Goal: Information Seeking & Learning: Learn about a topic

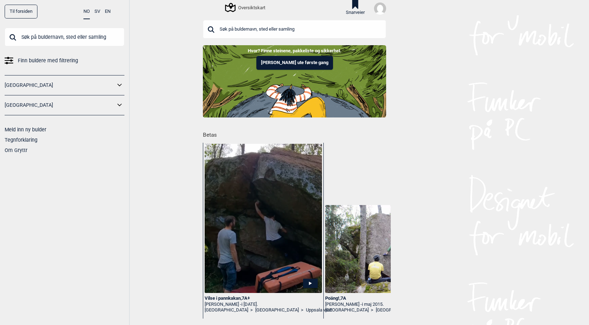
click at [29, 58] on span "Finn buldere med filtrering" at bounding box center [48, 61] width 60 height 10
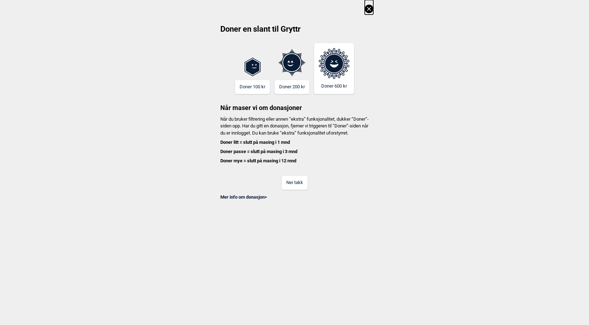
click at [303, 190] on button "Nei takk" at bounding box center [294, 183] width 26 height 14
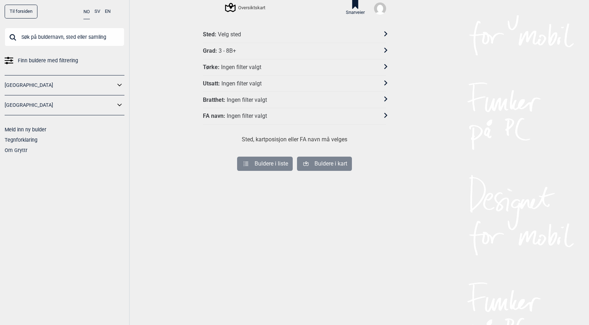
click at [234, 36] on div "Velg sted" at bounding box center [229, 34] width 23 height 7
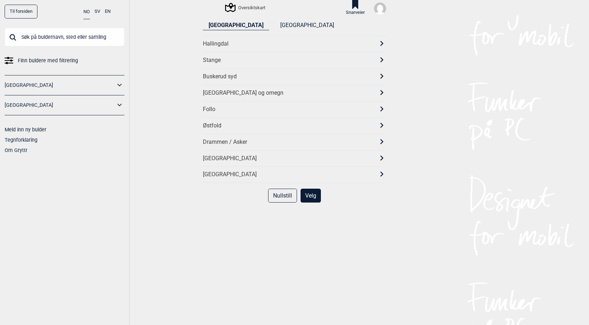
click at [232, 88] on div "[GEOGRAPHIC_DATA] og omegn" at bounding box center [294, 93] width 183 height 16
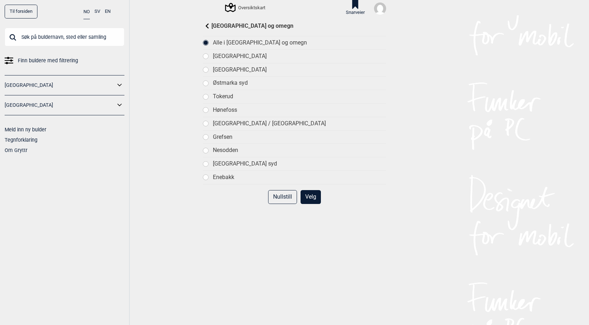
click at [232, 94] on div "Tokerud" at bounding box center [299, 96] width 173 height 7
click at [309, 195] on button "Velg" at bounding box center [310, 197] width 20 height 14
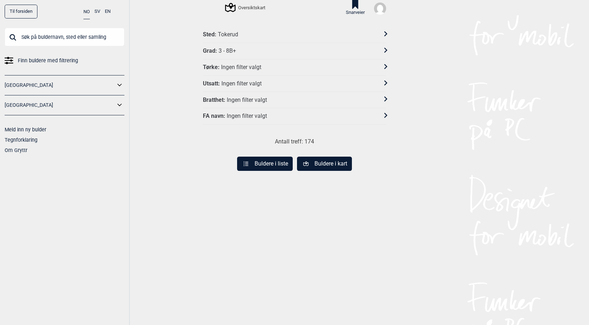
click at [276, 161] on button "Buldere i liste" at bounding box center [265, 164] width 56 height 14
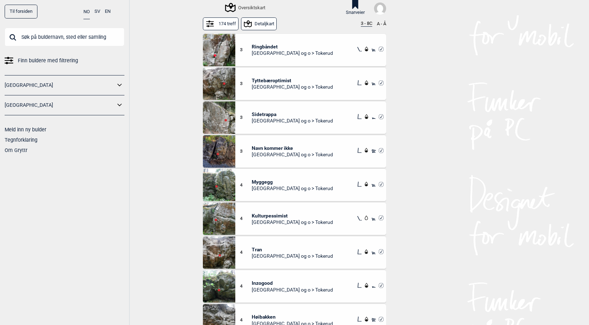
click at [261, 25] on button "Detaljkart" at bounding box center [259, 23] width 36 height 12
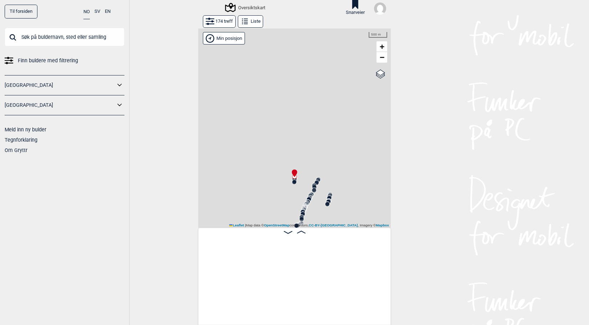
scroll to position [0, 55]
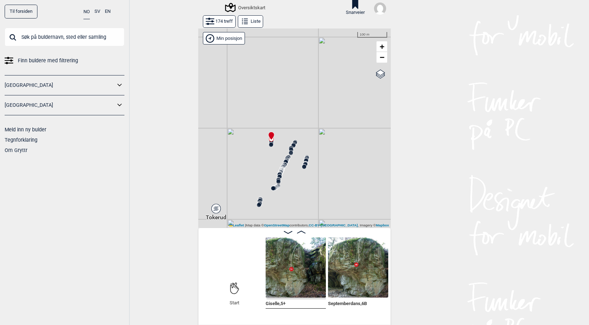
drag, startPoint x: 355, startPoint y: 193, endPoint x: 327, endPoint y: 142, distance: 57.6
click at [327, 142] on div "Gol [GEOGRAPHIC_DATA] Kolomoen [GEOGRAPHIC_DATA] [GEOGRAPHIC_DATA][PERSON_NAME]…" at bounding box center [294, 129] width 192 height 200
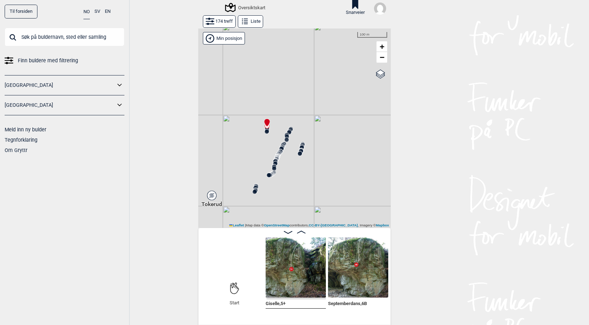
click at [248, 21] on button "Liste" at bounding box center [250, 21] width 25 height 12
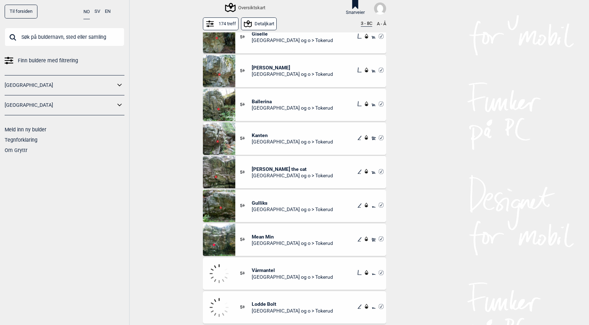
scroll to position [962, 0]
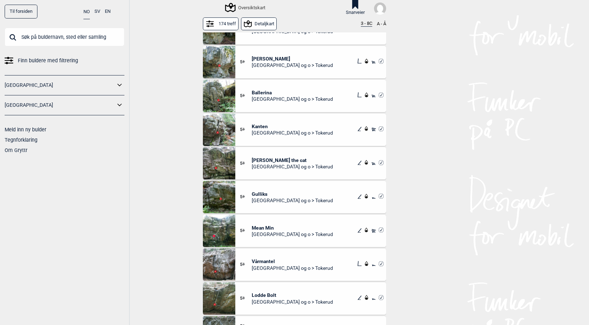
click at [255, 13] on div "Oversiktskart" at bounding box center [234, 8] width 62 height 12
click at [254, 22] on button "Detaljkart" at bounding box center [259, 23] width 36 height 12
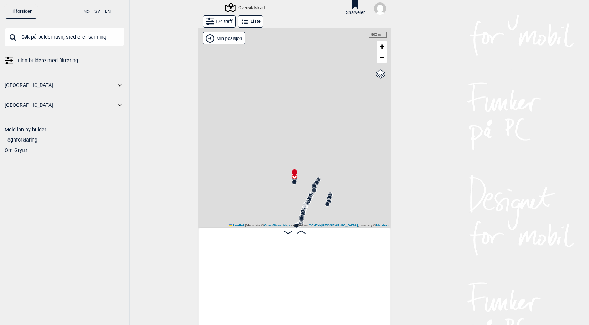
scroll to position [0, 56]
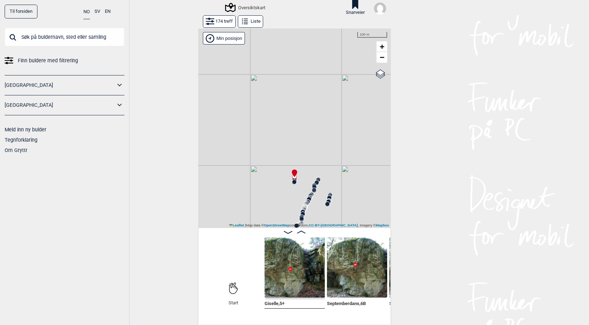
click at [312, 189] on circle at bounding box center [314, 190] width 4 height 4
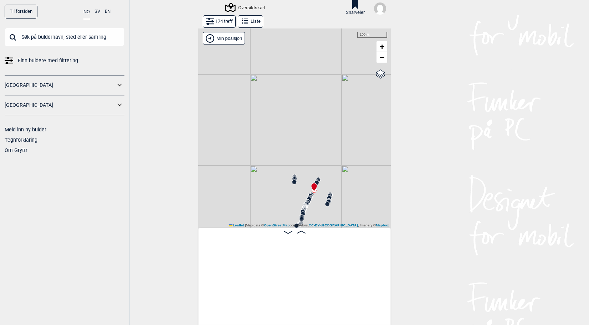
scroll to position [0, 1271]
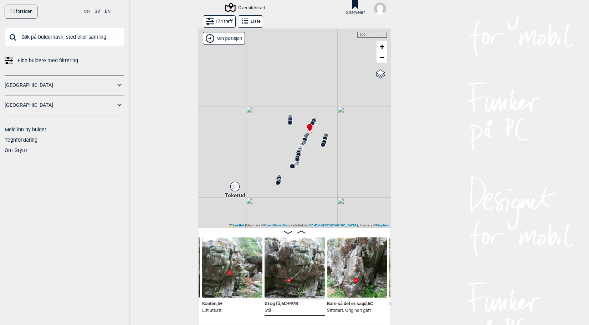
drag, startPoint x: 320, startPoint y: 210, endPoint x: 316, endPoint y: 150, distance: 59.7
click at [316, 150] on div "Gol [GEOGRAPHIC_DATA] Kolomoen [GEOGRAPHIC_DATA] [GEOGRAPHIC_DATA][PERSON_NAME]…" at bounding box center [294, 129] width 192 height 200
click at [290, 166] on circle at bounding box center [292, 166] width 4 height 4
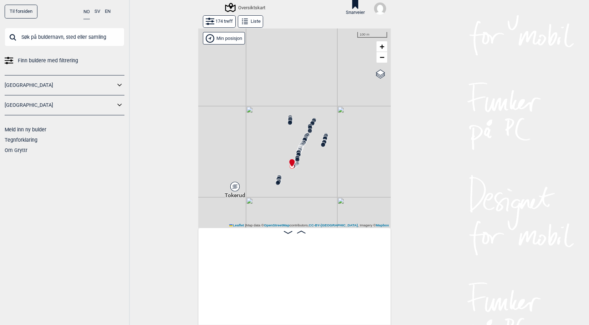
scroll to position [0, 8929]
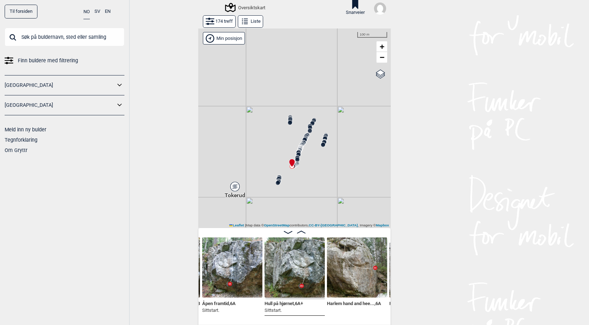
click at [295, 159] on circle at bounding box center [297, 160] width 4 height 4
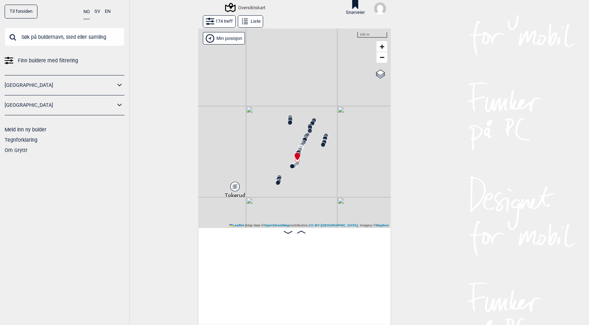
scroll to position [0, 7484]
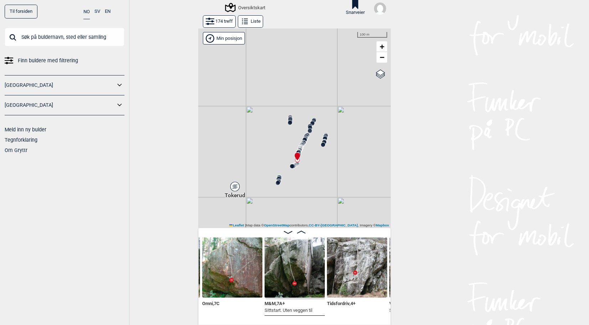
click at [294, 164] on icon at bounding box center [294, 166] width 6 height 6
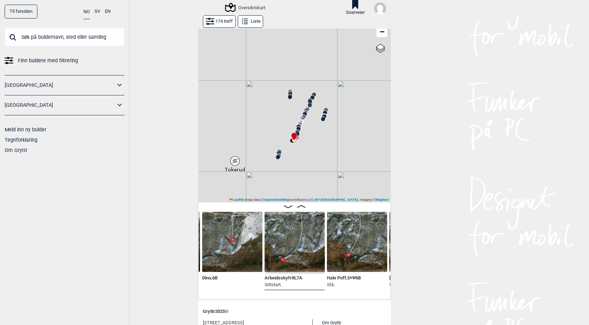
scroll to position [36, 0]
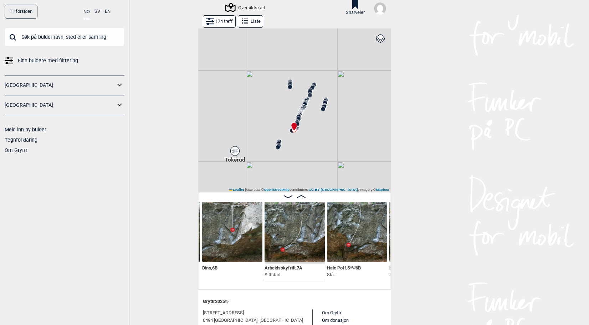
click at [280, 232] on img at bounding box center [294, 232] width 60 height 60
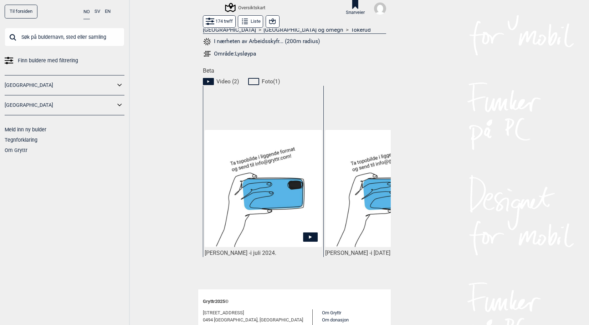
scroll to position [285, 0]
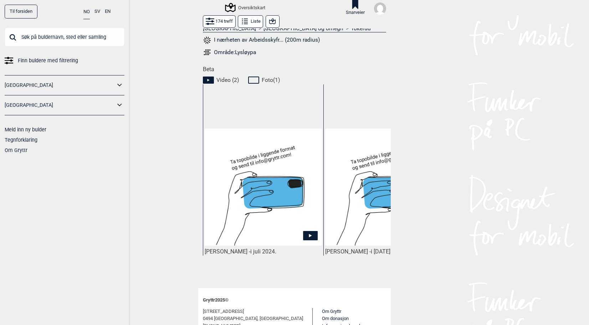
click at [308, 234] on icon at bounding box center [310, 235] width 15 height 9
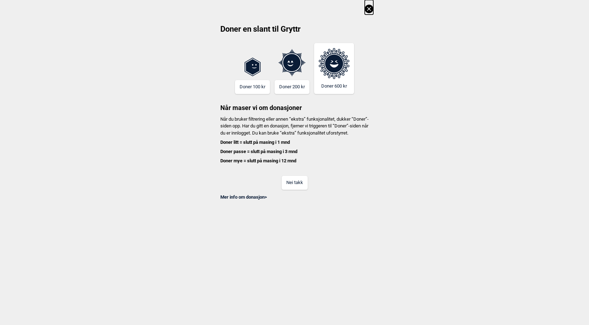
click at [296, 190] on button "Nei takk" at bounding box center [294, 183] width 26 height 14
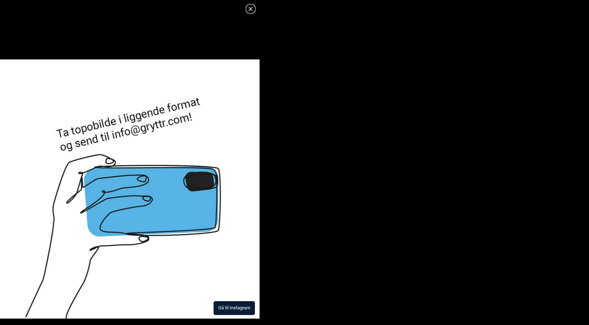
click at [250, 10] on icon at bounding box center [250, 9] width 9 height 9
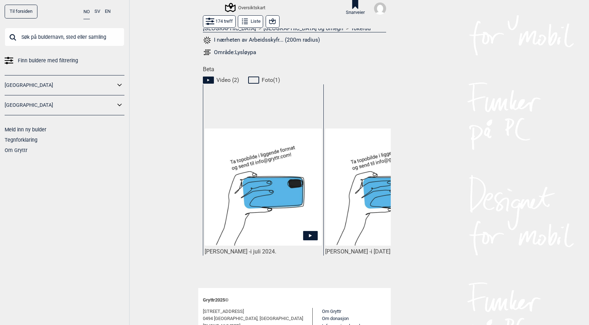
click at [346, 223] on img at bounding box center [383, 187] width 117 height 117
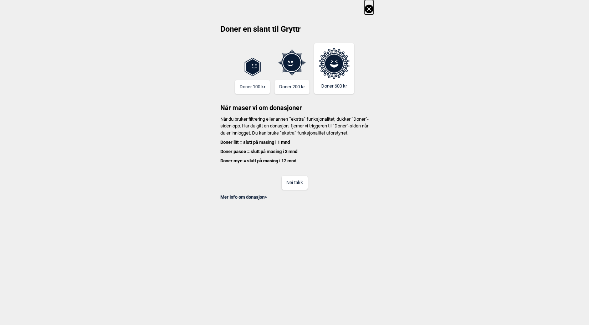
click at [304, 190] on button "Nei takk" at bounding box center [294, 183] width 26 height 14
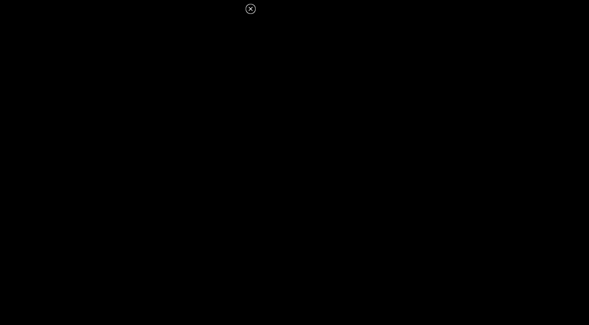
click at [251, 8] on icon at bounding box center [250, 9] width 4 height 4
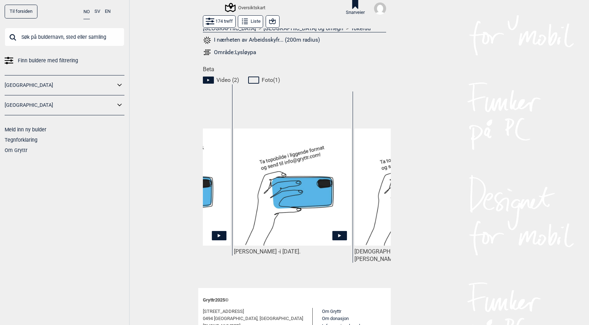
scroll to position [0, 98]
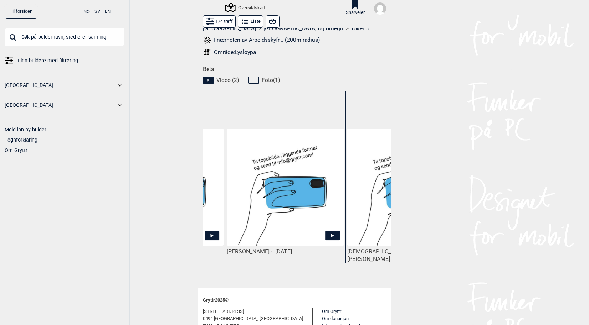
click at [327, 233] on icon at bounding box center [332, 235] width 15 height 9
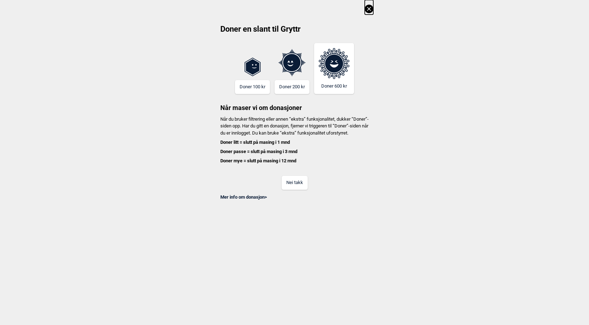
click at [300, 185] on button "Nei takk" at bounding box center [294, 183] width 26 height 14
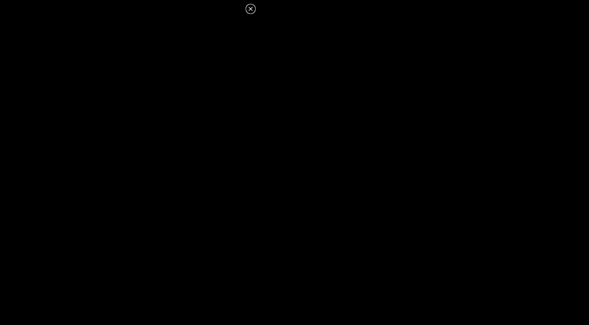
click at [254, 9] on icon at bounding box center [250, 9] width 9 height 9
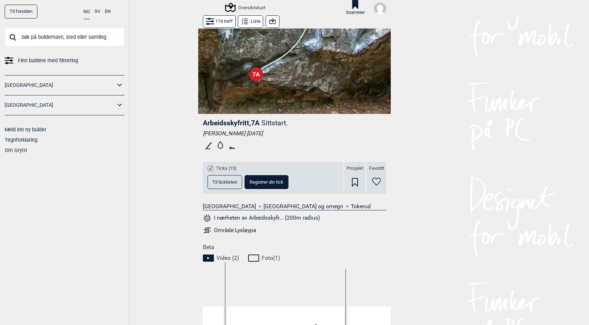
scroll to position [36, 0]
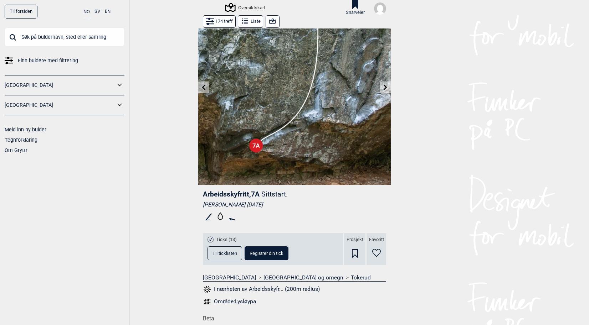
click at [247, 304] on div "Område: Lysløypa" at bounding box center [235, 301] width 42 height 7
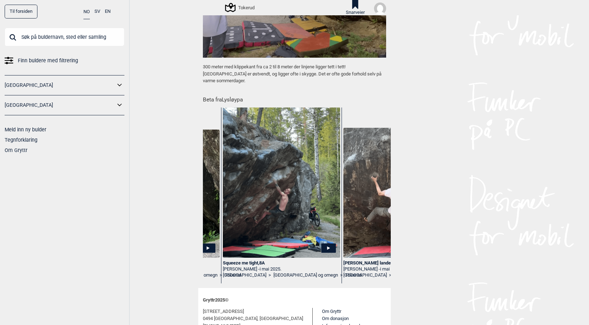
scroll to position [0, 224]
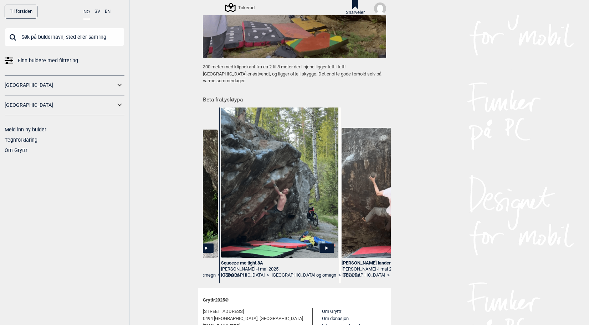
click at [331, 244] on icon at bounding box center [326, 248] width 15 height 9
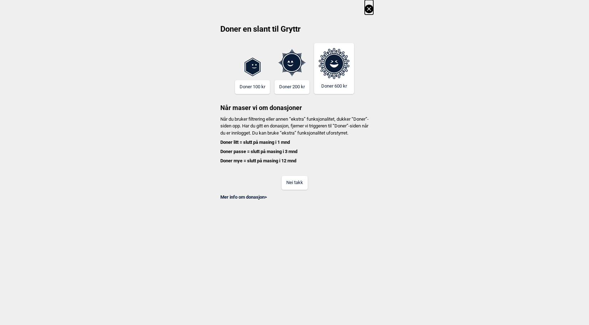
click at [297, 184] on button "Nei takk" at bounding box center [294, 183] width 26 height 14
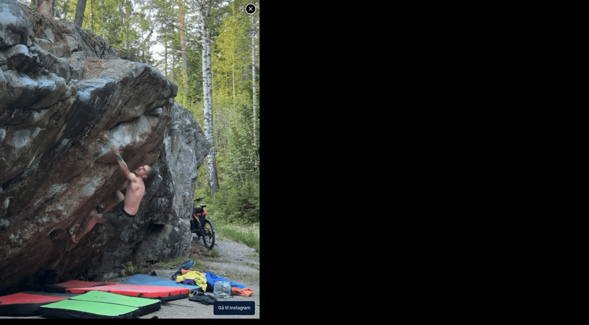
click at [226, 309] on button "Gå til Instagram" at bounding box center [233, 308] width 41 height 14
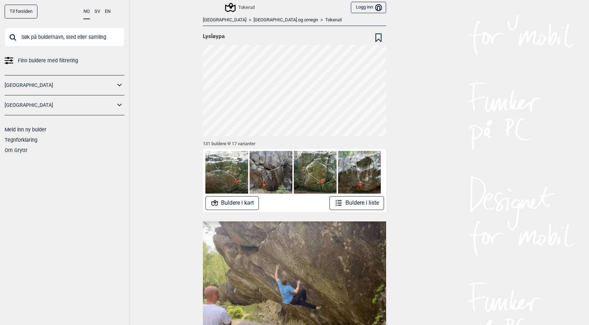
click at [349, 200] on button "Buldere i liste" at bounding box center [356, 203] width 55 height 14
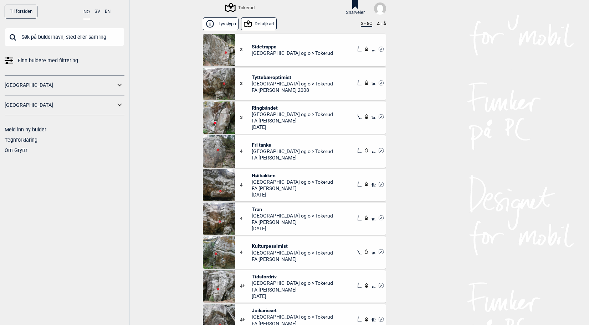
click at [252, 25] on button "Detaljkart" at bounding box center [259, 23] width 36 height 12
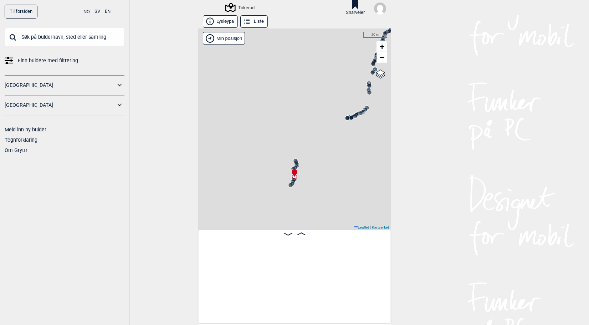
scroll to position [0, 421]
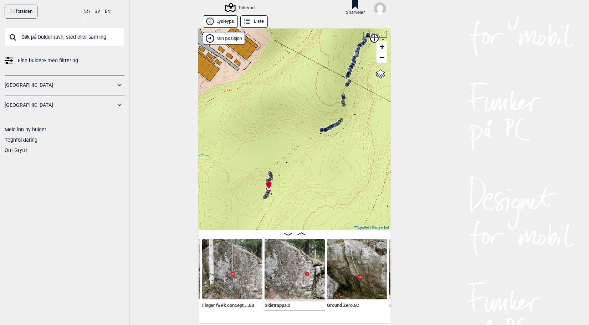
drag, startPoint x: 331, startPoint y: 145, endPoint x: 319, endPoint y: 150, distance: 13.4
click at [319, 150] on div "Tokerud" at bounding box center [294, 129] width 192 height 201
click at [317, 131] on circle at bounding box center [319, 131] width 4 height 4
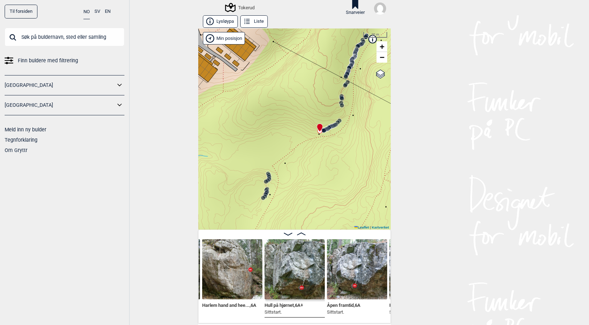
click at [295, 274] on img at bounding box center [294, 269] width 60 height 60
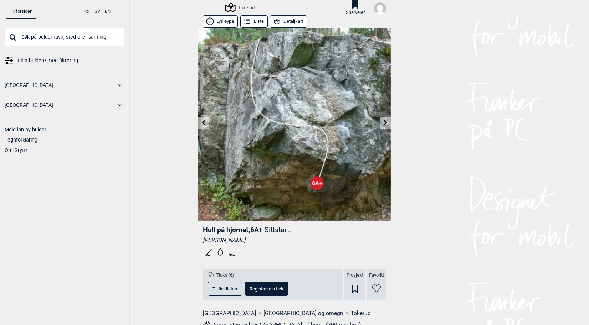
click at [382, 123] on icon at bounding box center [385, 123] width 6 height 6
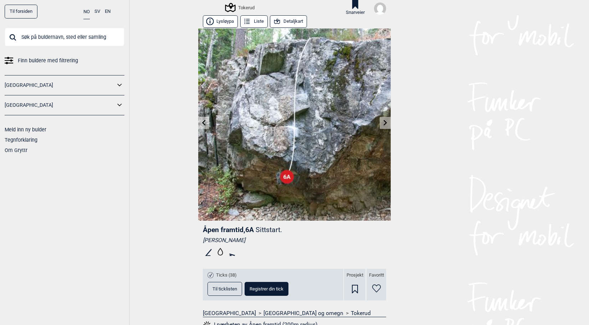
click at [203, 122] on icon at bounding box center [204, 123] width 6 height 6
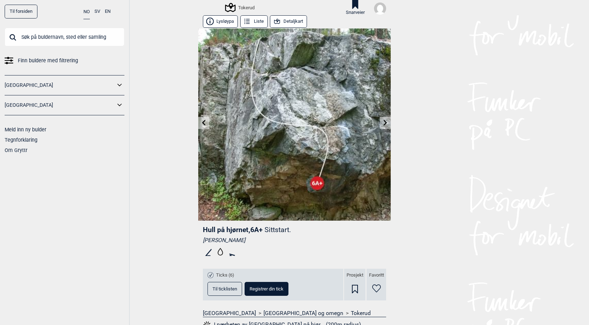
click at [389, 120] on div "Til forsiden NO SV EN Finn buldere med filtrering Norge Sverige Meld inn ny bul…" at bounding box center [294, 162] width 589 height 325
click at [383, 123] on icon at bounding box center [385, 123] width 4 height 6
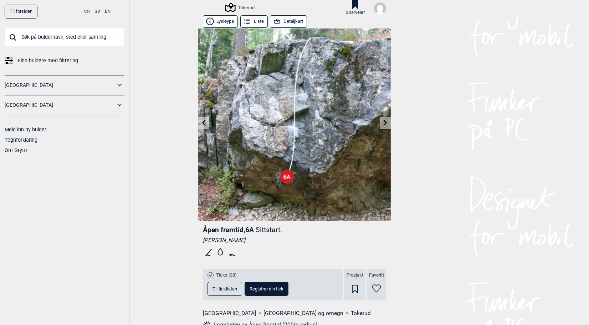
click at [383, 123] on icon at bounding box center [385, 123] width 4 height 6
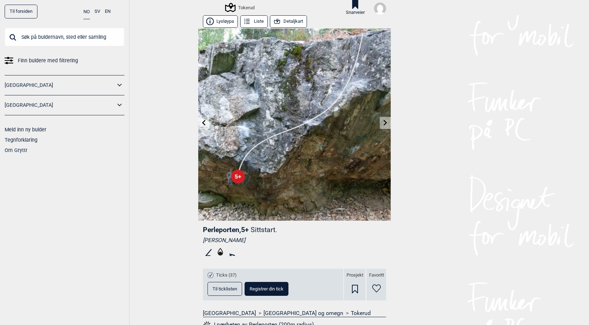
click at [383, 123] on icon at bounding box center [385, 123] width 4 height 6
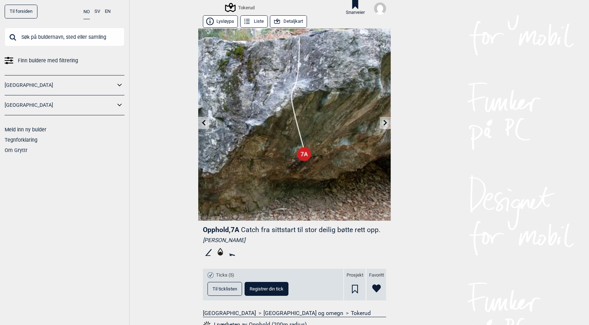
click at [383, 124] on icon at bounding box center [385, 123] width 4 height 6
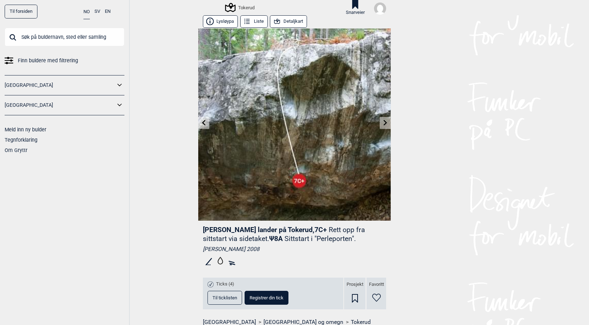
click at [382, 122] on icon at bounding box center [385, 123] width 6 height 6
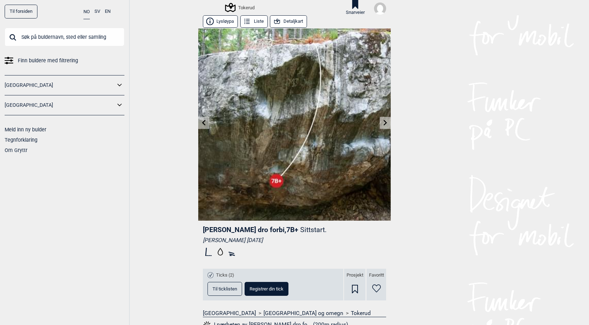
click at [382, 122] on icon at bounding box center [385, 123] width 6 height 6
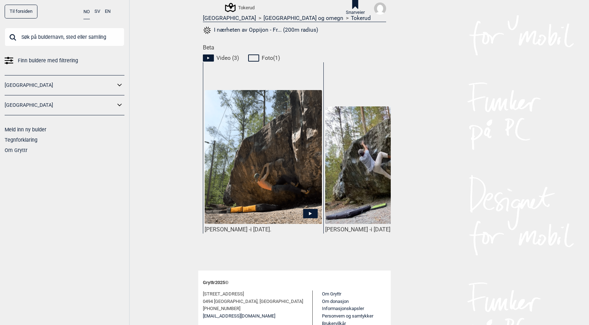
scroll to position [321, 0]
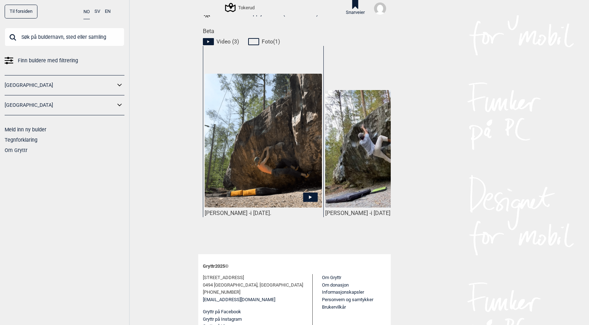
click at [308, 197] on icon at bounding box center [310, 197] width 15 height 9
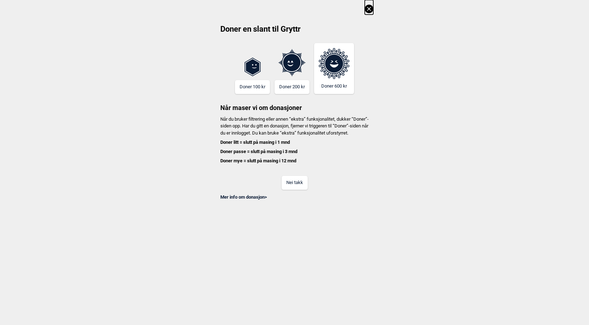
click at [298, 190] on button "Nei takk" at bounding box center [294, 183] width 26 height 14
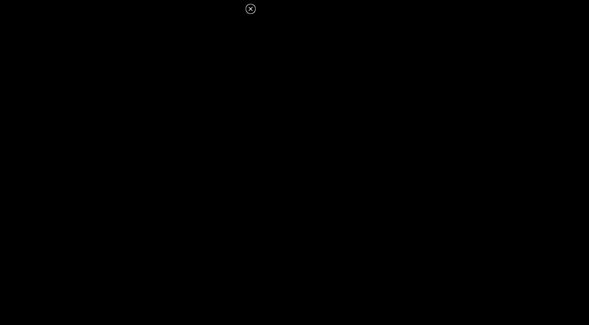
click at [253, 7] on icon at bounding box center [250, 9] width 9 height 9
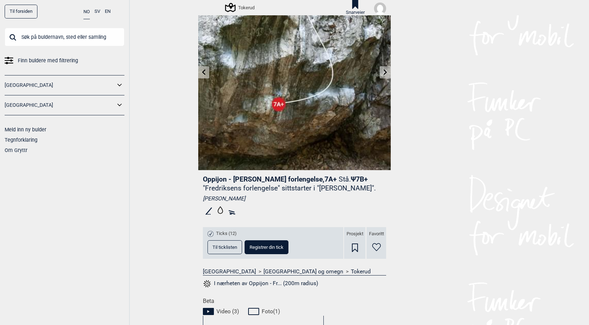
scroll to position [0, 0]
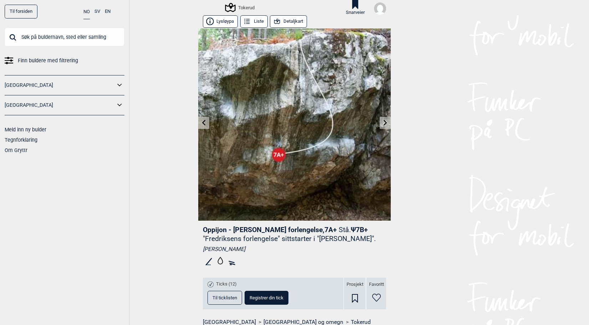
click at [201, 122] on icon at bounding box center [204, 123] width 6 height 6
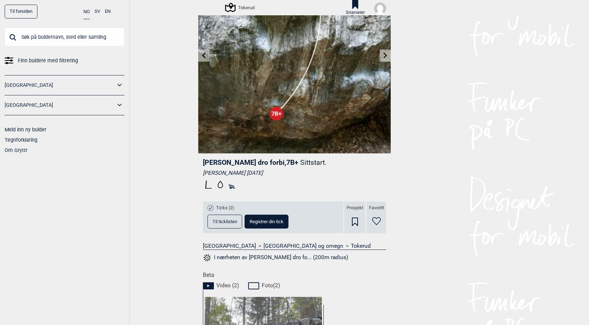
scroll to position [36, 0]
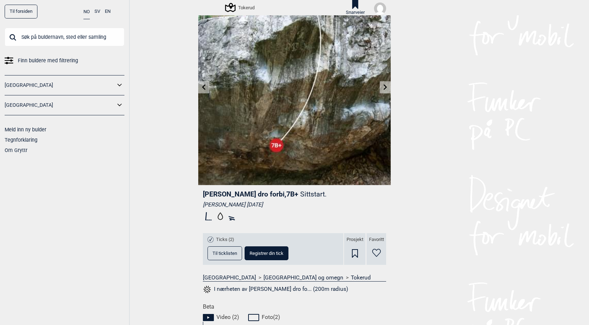
click at [388, 90] on div "Til forsiden NO SV EN Finn buldere med filtrering Norge Sverige Meld inn ny bul…" at bounding box center [294, 162] width 589 height 325
click at [384, 88] on icon at bounding box center [385, 87] width 6 height 6
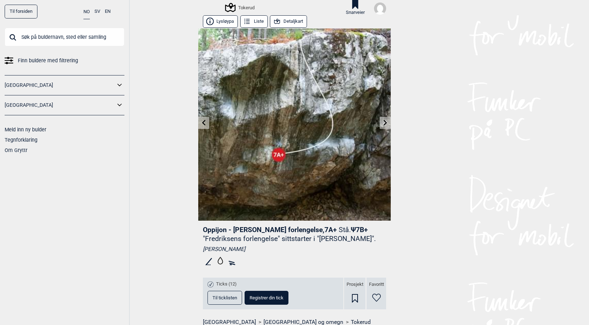
click at [383, 123] on icon at bounding box center [385, 123] width 4 height 6
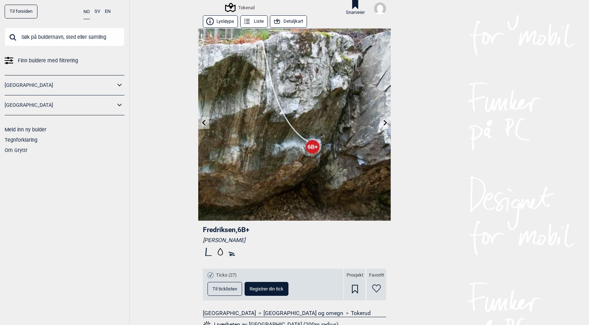
click at [386, 122] on link at bounding box center [384, 123] width 11 height 12
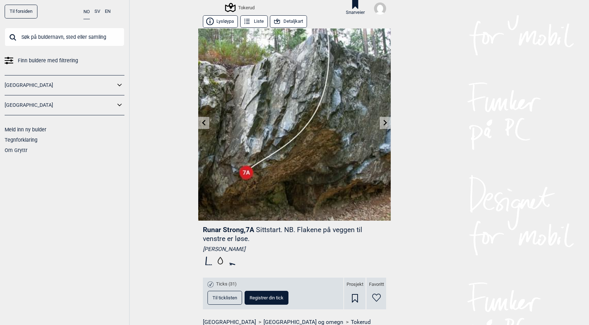
click at [385, 122] on link at bounding box center [384, 123] width 11 height 12
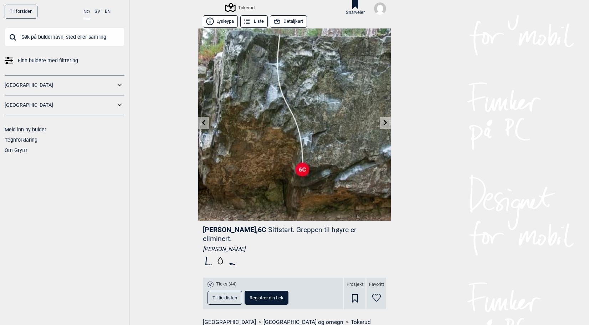
click at [383, 122] on icon at bounding box center [385, 123] width 4 height 6
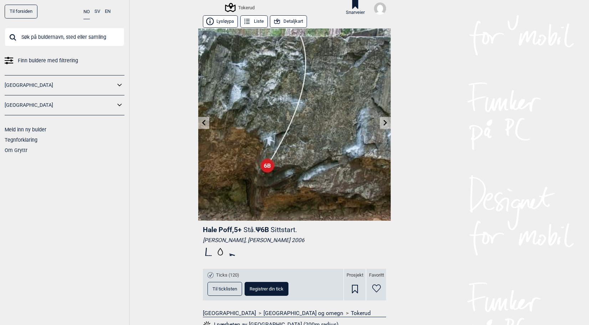
click at [386, 124] on link at bounding box center [384, 123] width 11 height 12
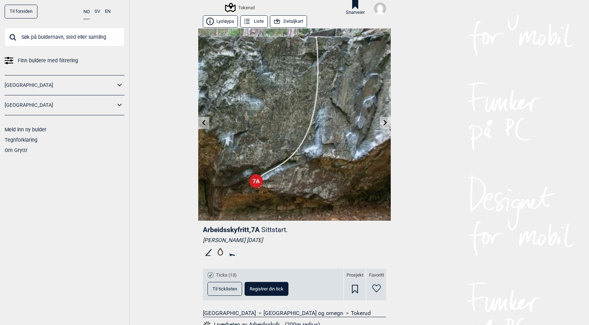
click at [383, 124] on icon at bounding box center [385, 123] width 4 height 6
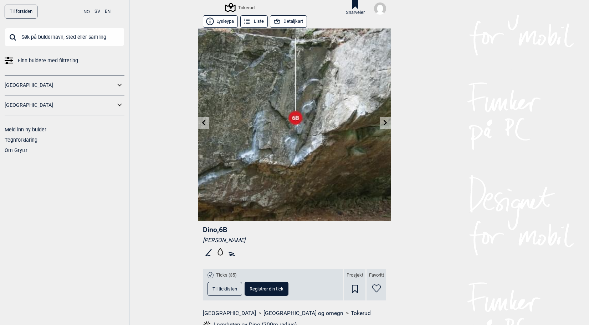
click at [383, 123] on icon at bounding box center [385, 123] width 4 height 6
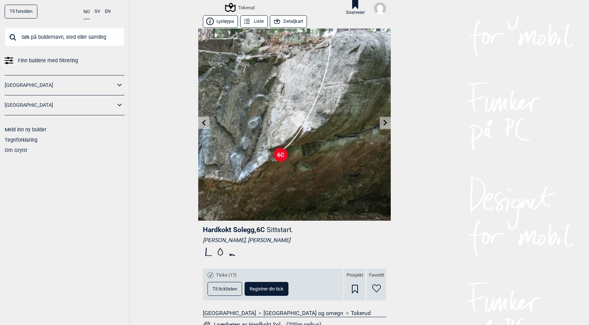
click at [384, 123] on icon at bounding box center [385, 123] width 6 height 6
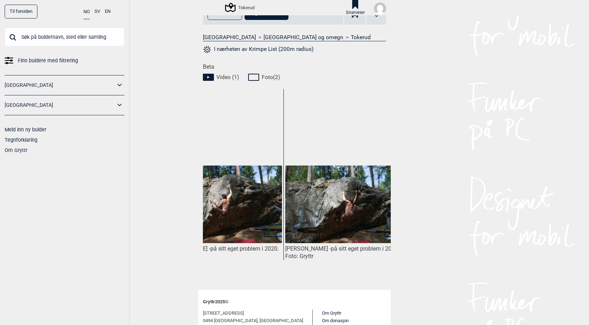
scroll to position [0, 173]
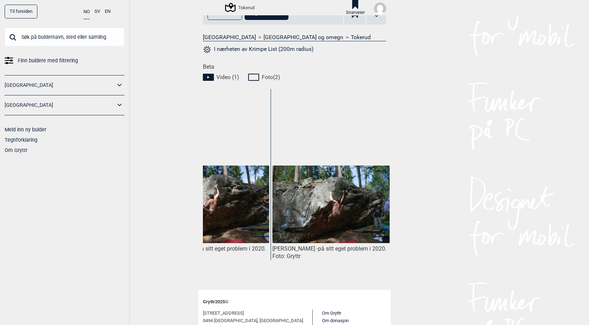
click at [334, 190] on img at bounding box center [330, 205] width 117 height 78
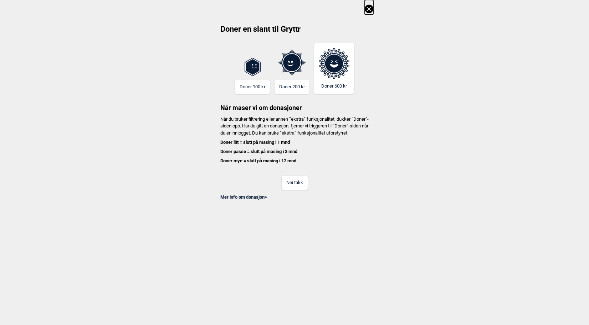
click at [302, 197] on div "Mer info om donasjon >" at bounding box center [294, 195] width 157 height 11
click at [301, 190] on button "Nei takk" at bounding box center [294, 183] width 26 height 14
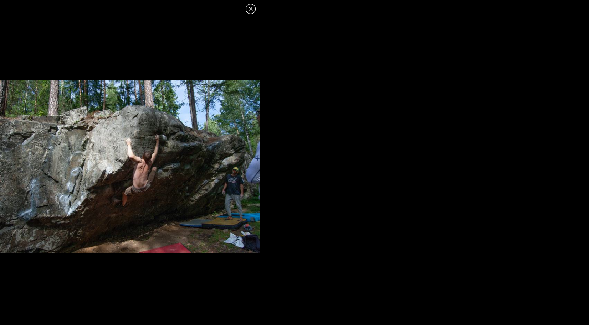
click at [251, 7] on icon at bounding box center [250, 9] width 4 height 4
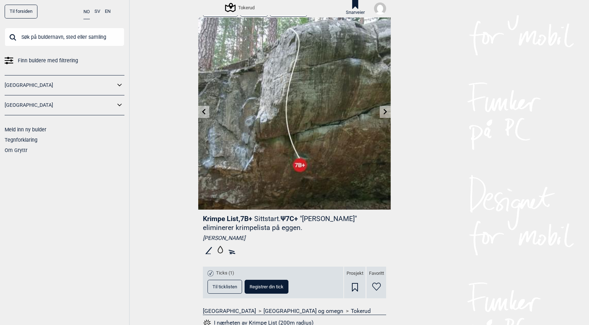
scroll to position [0, 0]
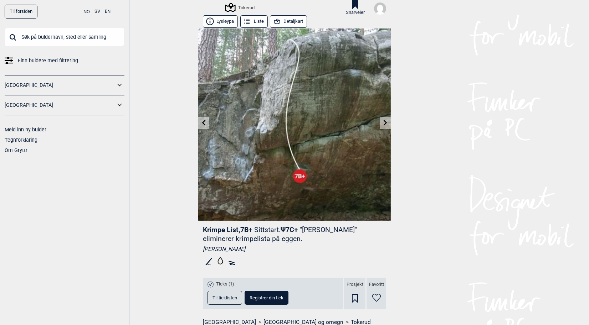
click at [386, 122] on link at bounding box center [384, 123] width 11 height 12
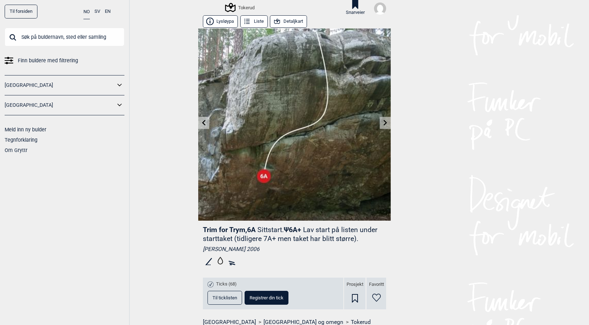
click at [385, 120] on link at bounding box center [384, 123] width 11 height 12
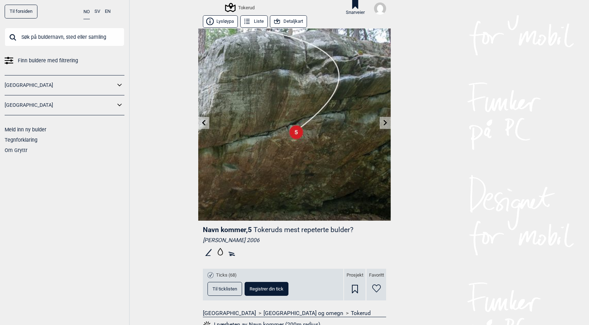
click at [382, 120] on icon at bounding box center [385, 123] width 6 height 6
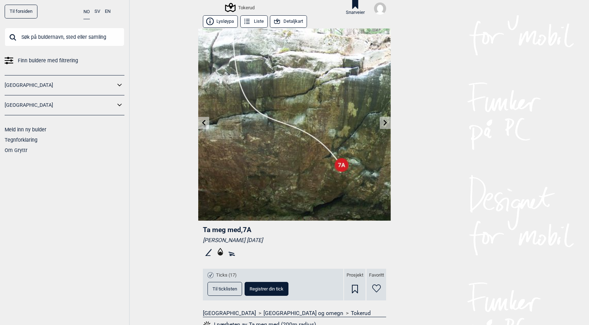
click at [380, 126] on link at bounding box center [384, 123] width 11 height 12
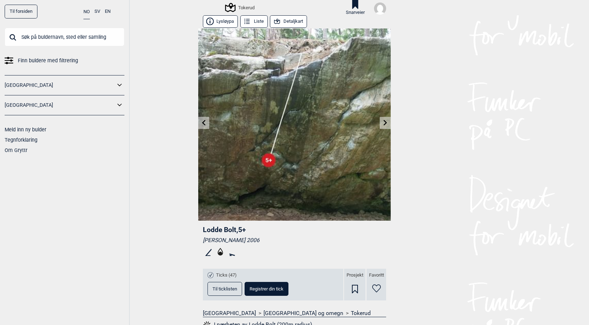
click at [383, 121] on icon at bounding box center [385, 123] width 4 height 6
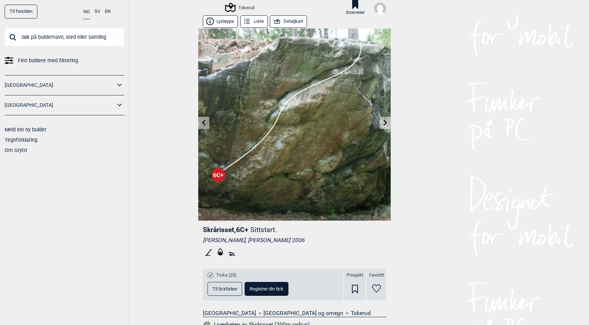
click at [383, 121] on icon at bounding box center [385, 123] width 4 height 6
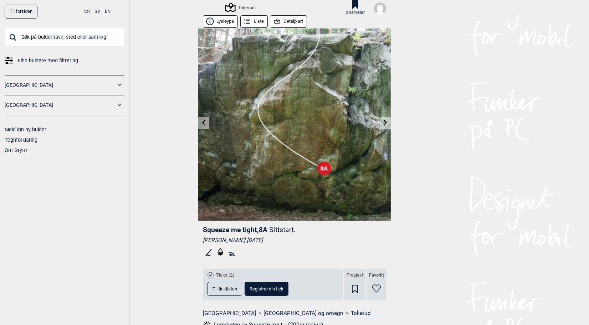
click at [383, 122] on icon at bounding box center [385, 123] width 6 height 6
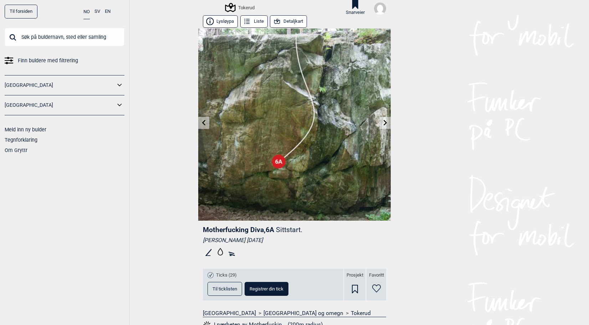
click at [385, 126] on link at bounding box center [384, 123] width 11 height 12
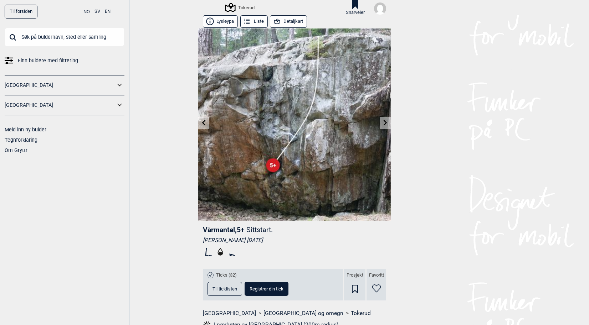
click at [384, 124] on icon at bounding box center [385, 123] width 6 height 6
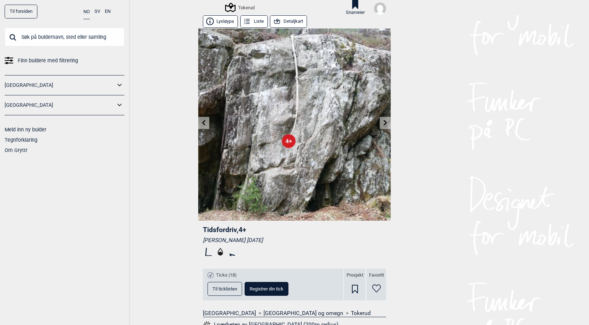
click at [202, 123] on icon at bounding box center [204, 123] width 4 height 6
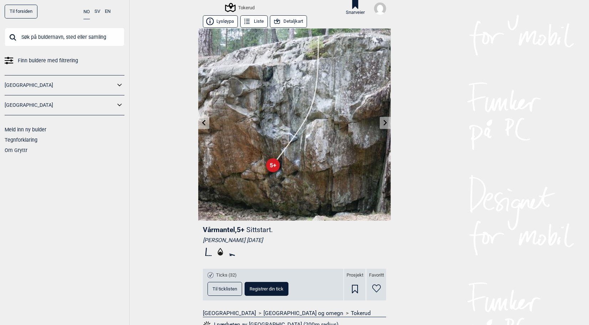
click at [202, 123] on icon at bounding box center [204, 123] width 4 height 6
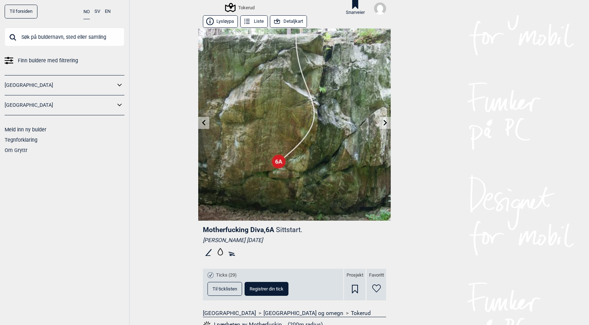
click at [202, 123] on icon at bounding box center [204, 123] width 4 height 6
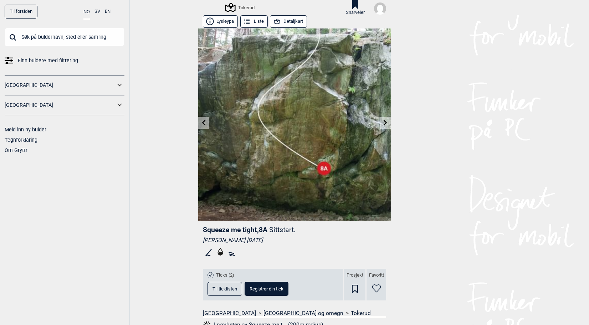
click at [202, 123] on icon at bounding box center [204, 123] width 4 height 6
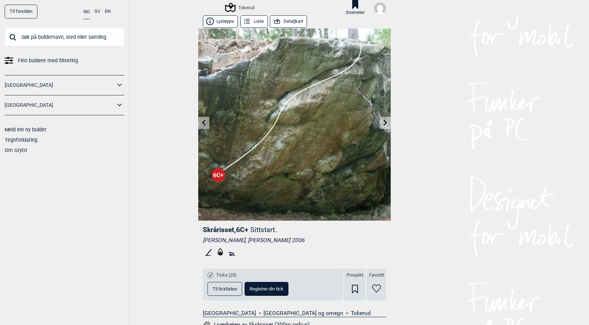
click at [202, 123] on icon at bounding box center [204, 123] width 4 height 6
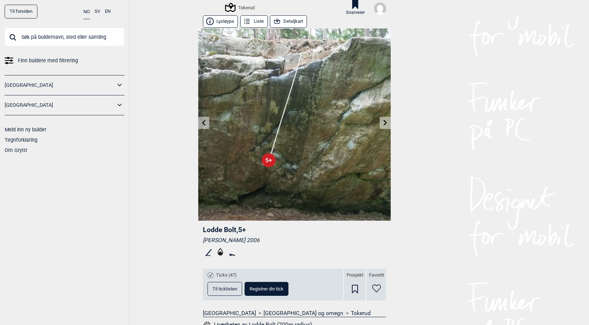
click at [202, 123] on icon at bounding box center [204, 123] width 4 height 6
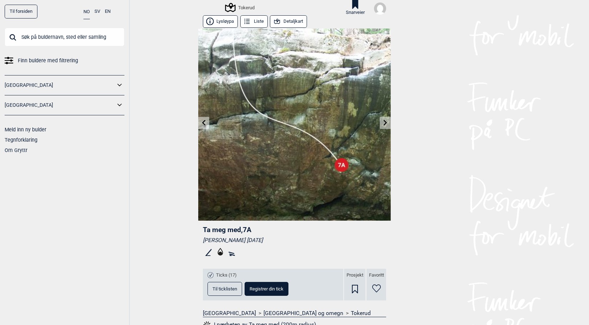
click at [202, 123] on icon at bounding box center [204, 123] width 4 height 6
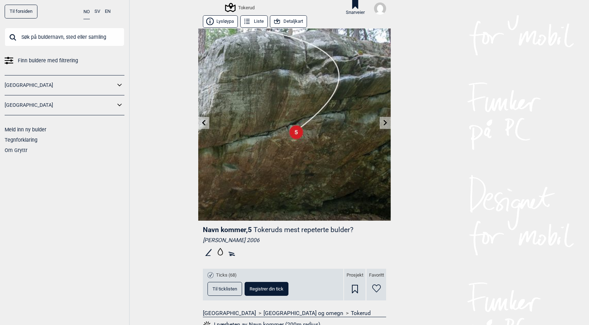
click at [202, 123] on icon at bounding box center [204, 123] width 4 height 6
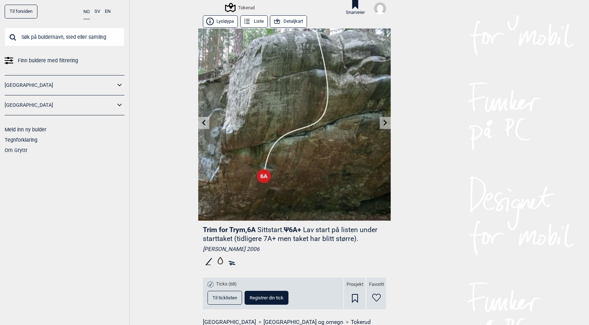
click at [202, 123] on icon at bounding box center [204, 123] width 4 height 6
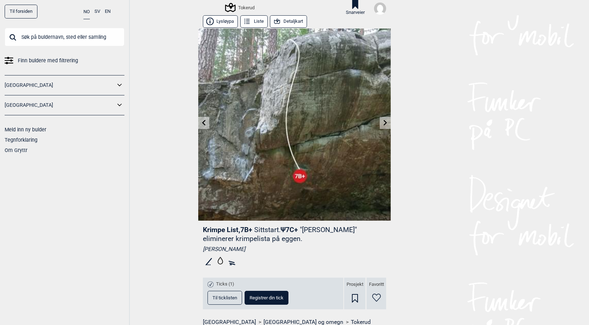
click at [202, 123] on icon at bounding box center [204, 123] width 4 height 6
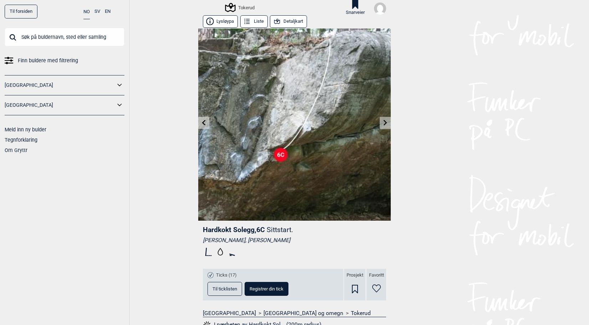
click at [383, 123] on icon at bounding box center [385, 123] width 4 height 6
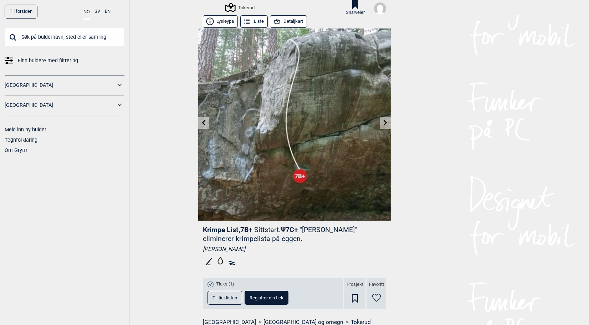
click at [201, 122] on icon at bounding box center [204, 123] width 6 height 6
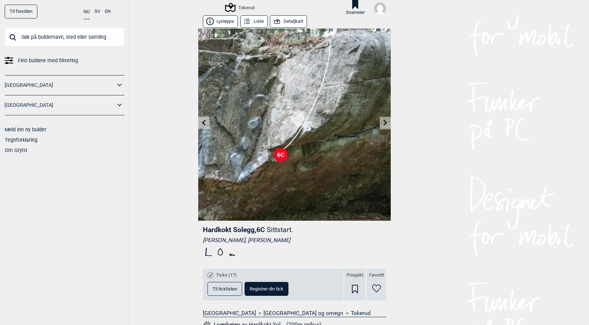
click at [201, 122] on icon at bounding box center [204, 123] width 6 height 6
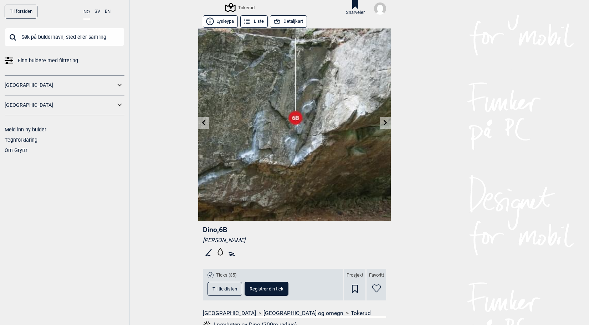
click at [201, 122] on icon at bounding box center [204, 123] width 6 height 6
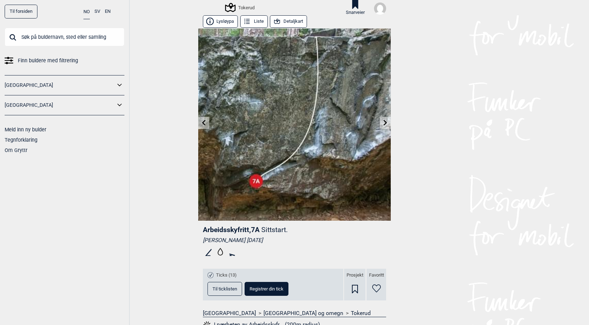
click at [201, 122] on icon at bounding box center [204, 123] width 6 height 6
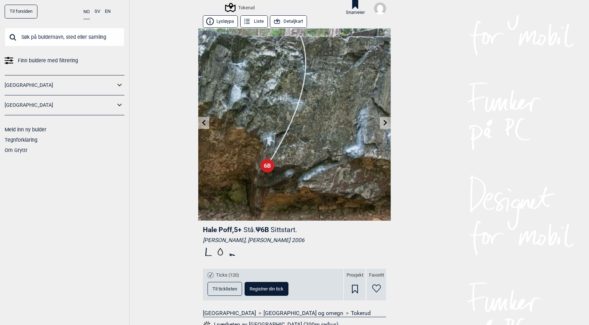
click at [201, 122] on icon at bounding box center [204, 123] width 6 height 6
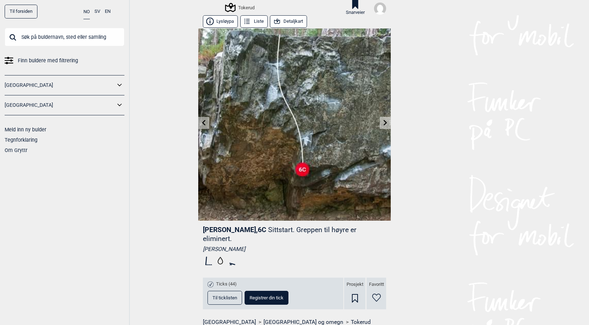
click at [201, 122] on icon at bounding box center [204, 123] width 6 height 6
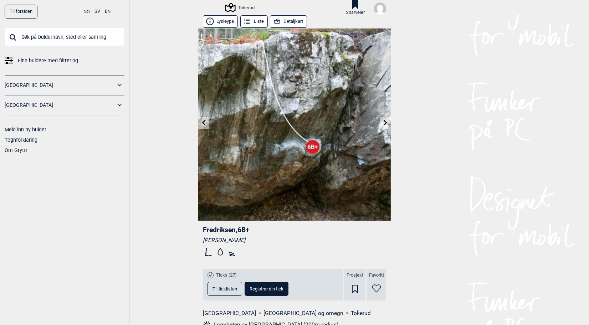
click at [201, 122] on icon at bounding box center [204, 123] width 6 height 6
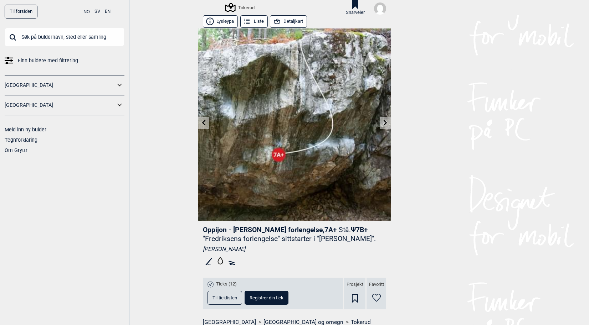
click at [201, 122] on icon at bounding box center [204, 123] width 6 height 6
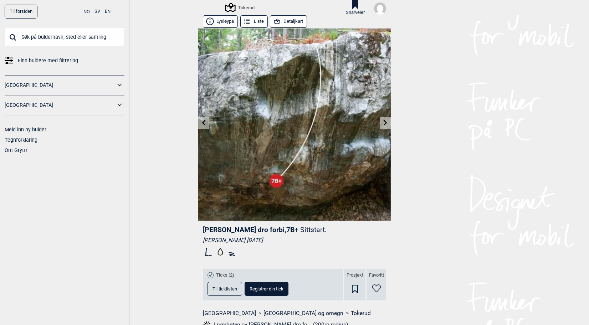
click at [201, 122] on icon at bounding box center [204, 123] width 6 height 6
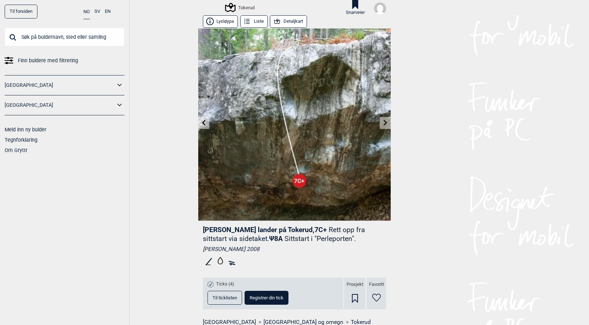
click at [201, 122] on icon at bounding box center [204, 123] width 6 height 6
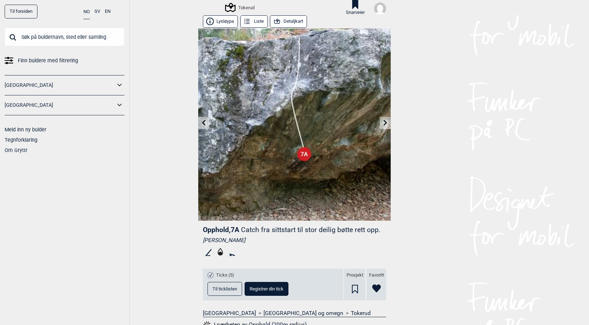
click at [201, 122] on icon at bounding box center [204, 123] width 6 height 6
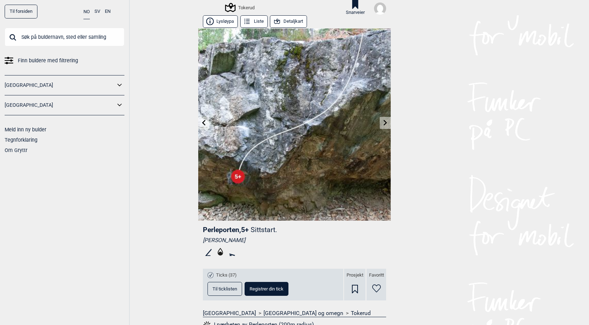
click at [384, 125] on icon at bounding box center [385, 123] width 6 height 6
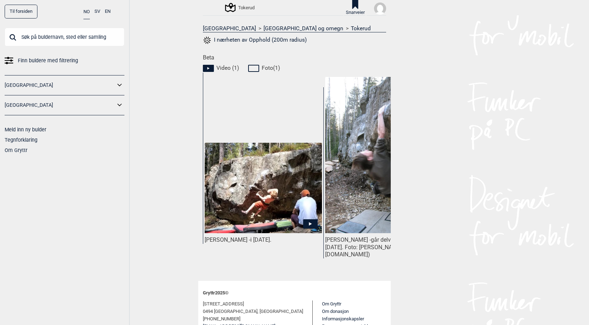
click at [238, 205] on img at bounding box center [263, 188] width 117 height 91
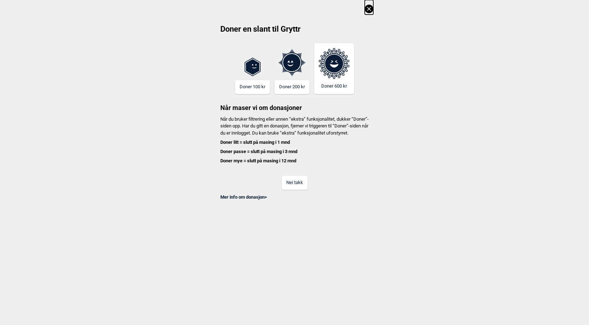
click at [300, 190] on button "Nei takk" at bounding box center [294, 183] width 26 height 14
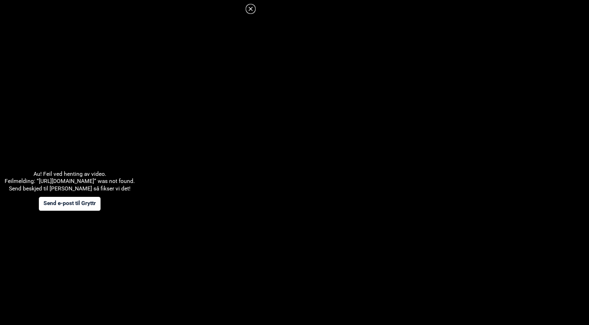
click at [253, 10] on icon at bounding box center [250, 9] width 9 height 9
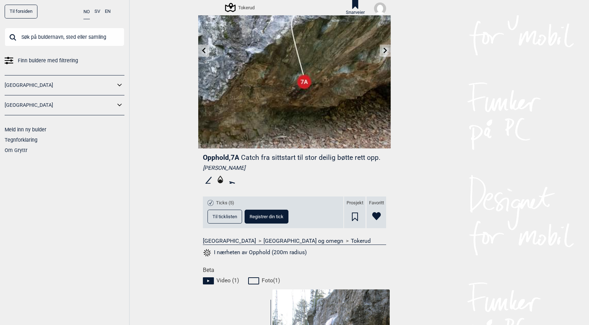
scroll to position [71, 0]
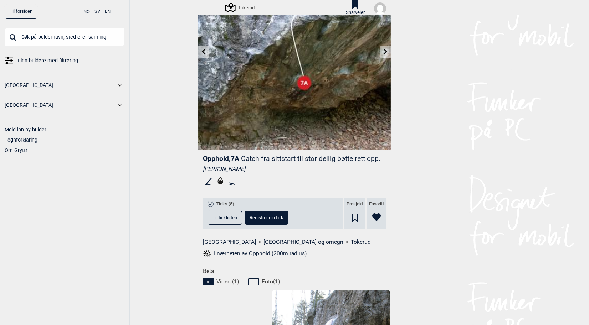
click at [386, 54] on link at bounding box center [384, 52] width 11 height 12
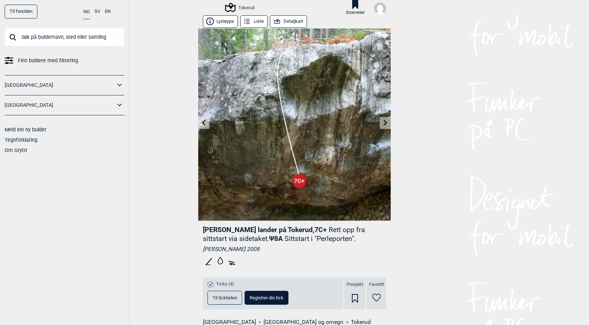
click at [382, 123] on icon at bounding box center [385, 123] width 6 height 6
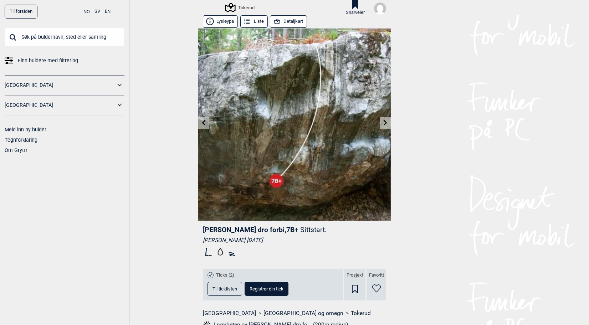
click at [385, 126] on link at bounding box center [384, 123] width 11 height 12
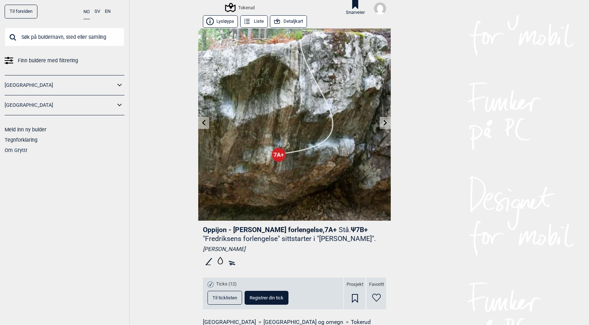
click at [382, 122] on icon at bounding box center [385, 123] width 6 height 6
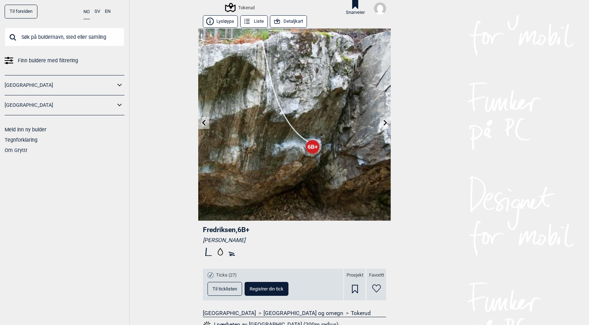
click at [382, 123] on icon at bounding box center [385, 123] width 6 height 6
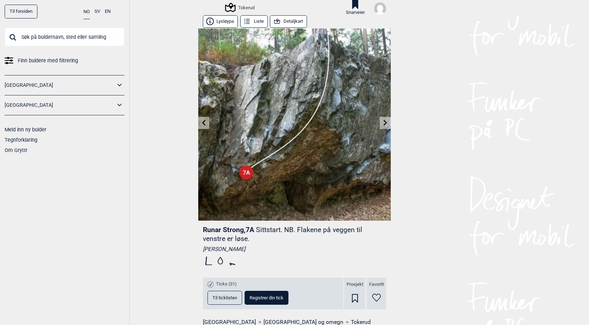
click at [382, 123] on icon at bounding box center [385, 123] width 6 height 6
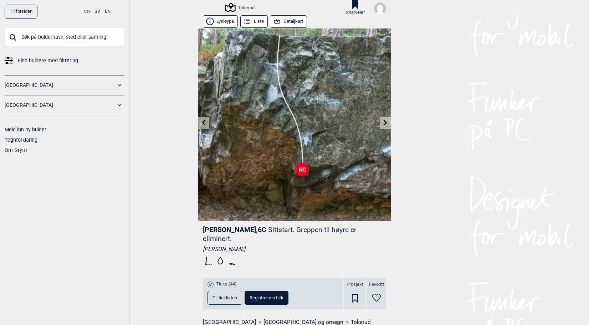
click at [382, 123] on icon at bounding box center [385, 123] width 6 height 6
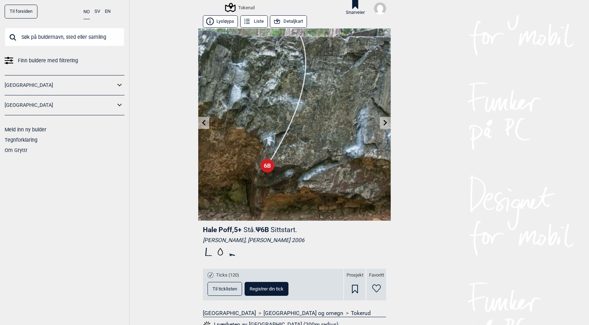
click at [382, 123] on icon at bounding box center [385, 123] width 6 height 6
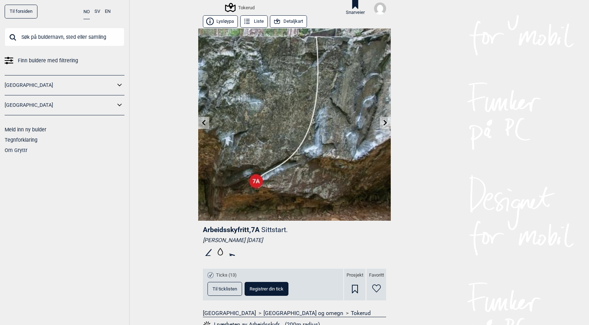
click at [382, 123] on icon at bounding box center [385, 123] width 6 height 6
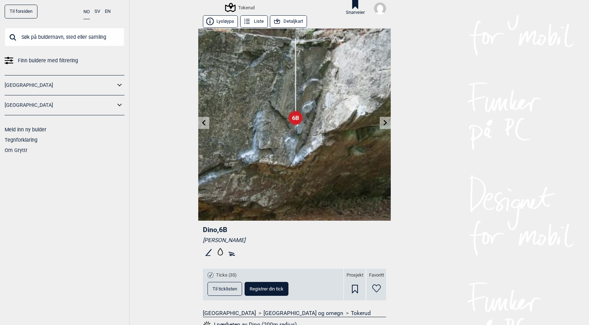
click at [382, 123] on icon at bounding box center [385, 123] width 6 height 6
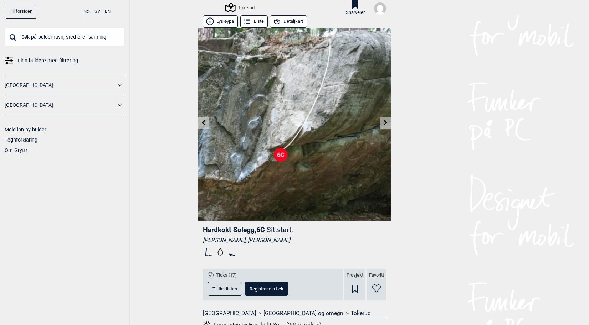
click at [382, 123] on icon at bounding box center [385, 123] width 6 height 6
